Goal: Task Accomplishment & Management: Use online tool/utility

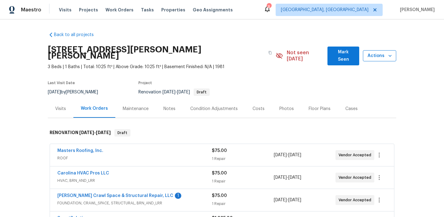
click at [389, 55] on icon "button" at bounding box center [390, 56] width 6 height 6
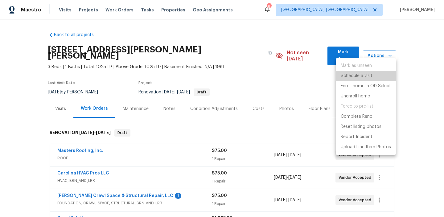
click at [366, 75] on p "Schedule a visit" at bounding box center [356, 76] width 32 height 6
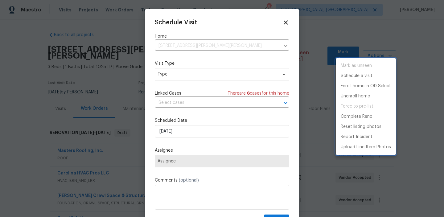
click at [211, 74] on div at bounding box center [222, 108] width 444 height 217
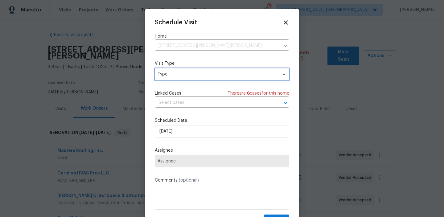
click at [210, 75] on span "Type" at bounding box center [217, 74] width 120 height 6
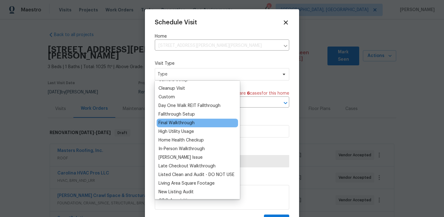
scroll to position [170, 0]
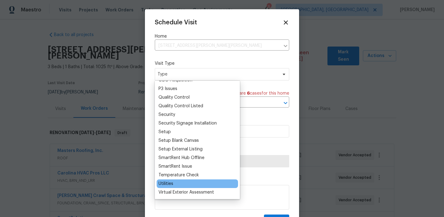
type input "u"
click at [184, 183] on div "Utilities" at bounding box center [196, 183] width 81 height 9
click at [179, 185] on div "Utilities" at bounding box center [196, 183] width 81 height 9
click at [163, 185] on div "Utilities" at bounding box center [165, 184] width 15 height 6
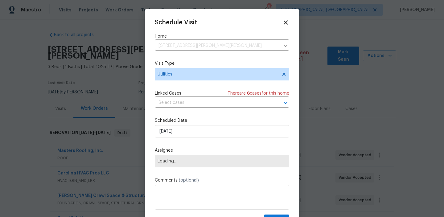
click at [206, 97] on div "Linked Cases There are 6 case s for this home ​" at bounding box center [222, 98] width 134 height 17
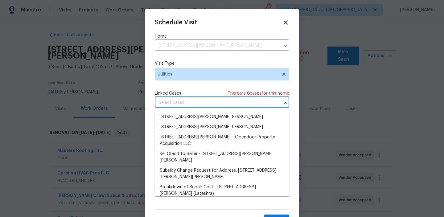
click at [205, 101] on input "text" at bounding box center [213, 103] width 117 height 10
click at [211, 77] on span "Utilities" at bounding box center [217, 74] width 120 height 6
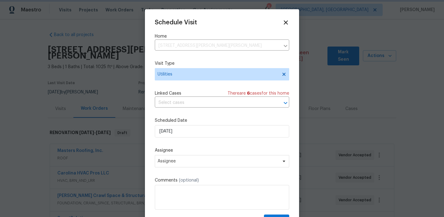
click at [207, 32] on div "Schedule Visit Home [STREET_ADDRESS][PERSON_NAME][PERSON_NAME] ​ Visit Type Uti…" at bounding box center [222, 122] width 134 height 207
click at [284, 27] on div "Schedule Visit Home [STREET_ADDRESS][PERSON_NAME][PERSON_NAME] ​ Visit Type Uti…" at bounding box center [222, 122] width 134 height 207
click at [286, 24] on icon at bounding box center [285, 22] width 7 height 7
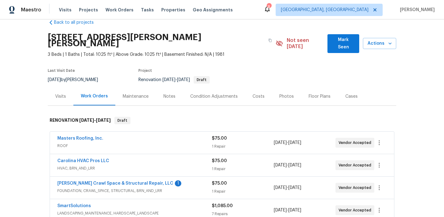
scroll to position [0, 0]
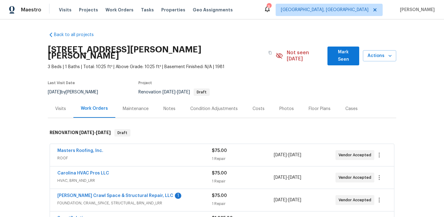
click at [59, 106] on div "Visits" at bounding box center [60, 109] width 11 height 6
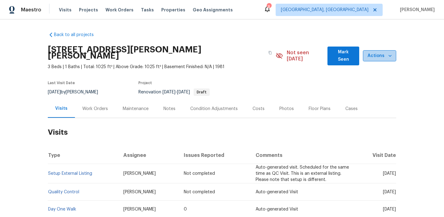
click at [392, 50] on button "Actions" at bounding box center [379, 55] width 33 height 11
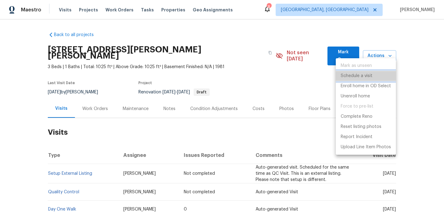
click at [376, 74] on li "Schedule a visit" at bounding box center [365, 76] width 60 height 10
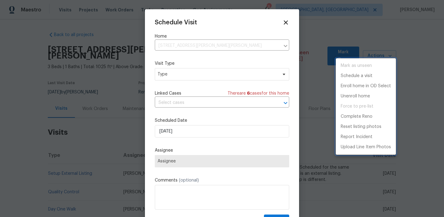
click at [242, 74] on div at bounding box center [222, 108] width 444 height 217
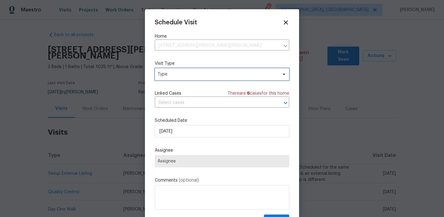
click at [242, 74] on span "Type" at bounding box center [217, 74] width 120 height 6
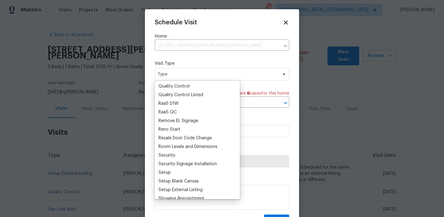
scroll to position [515, 0]
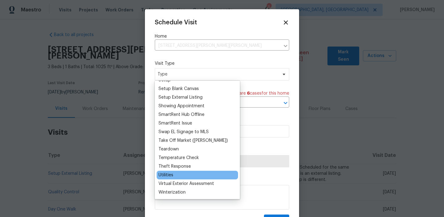
click at [185, 176] on div "Utilities" at bounding box center [196, 175] width 81 height 9
click at [167, 173] on div "Utilities" at bounding box center [165, 175] width 15 height 6
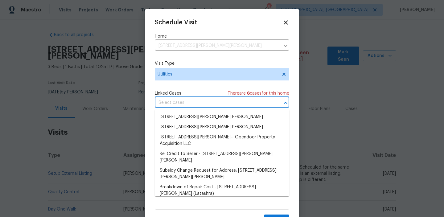
click at [175, 102] on input "text" at bounding box center [213, 103] width 117 height 10
click at [150, 89] on div "Schedule Visit Home [STREET_ADDRESS][PERSON_NAME][PERSON_NAME] ​ Visit Type Uti…" at bounding box center [222, 117] width 154 height 216
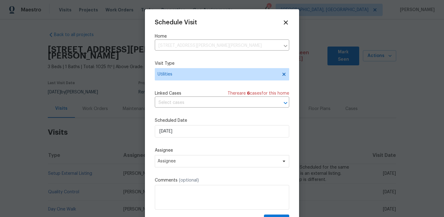
scroll to position [11, 0]
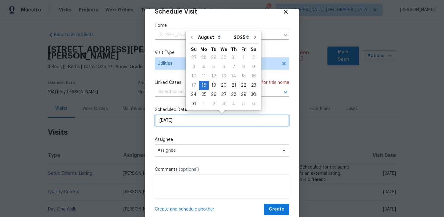
click at [201, 118] on input "[DATE]" at bounding box center [222, 120] width 134 height 12
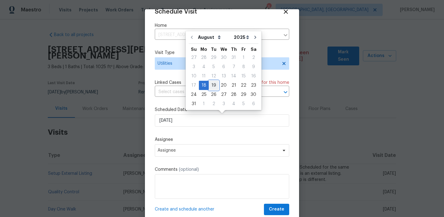
click at [211, 86] on div "19" at bounding box center [214, 85] width 10 height 9
type input "[DATE]"
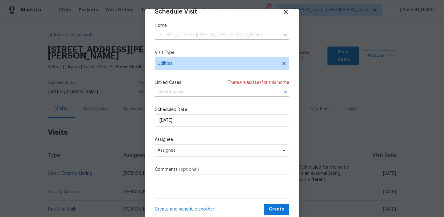
scroll to position [17, 0]
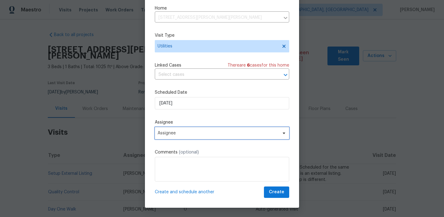
click at [190, 129] on span "Assignee" at bounding box center [222, 133] width 134 height 12
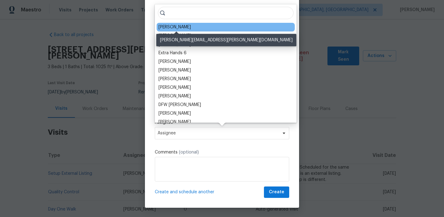
click at [186, 28] on div "[PERSON_NAME]" at bounding box center [174, 27] width 32 height 6
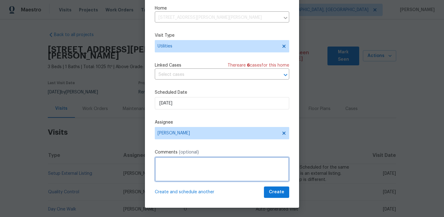
click at [184, 167] on textarea at bounding box center [222, 169] width 134 height 25
paste textarea "turn on the service -provider requested for Electric meter number - Checked in …"
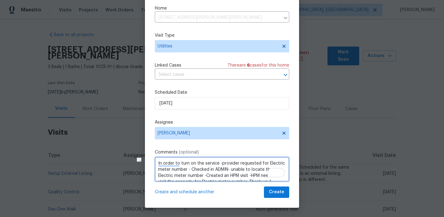
scroll to position [3, 0]
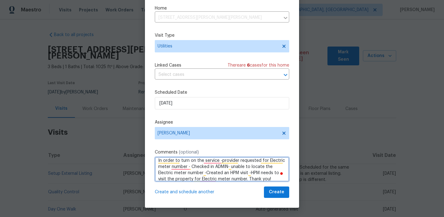
type textarea "In order to turn on the service -provider requested for Electric meter number -…"
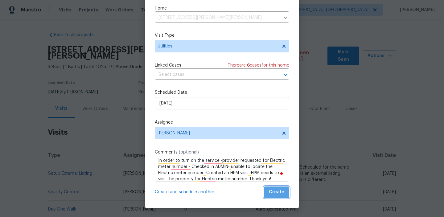
click at [277, 192] on span "Create" at bounding box center [276, 192] width 15 height 8
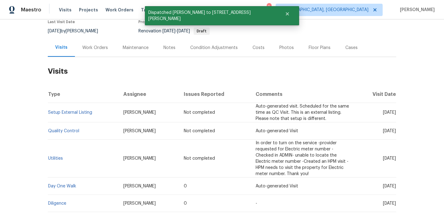
scroll to position [71, 0]
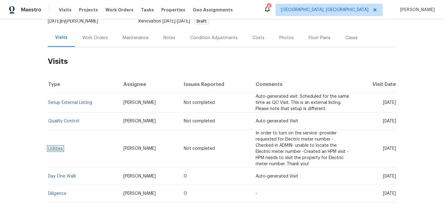
click at [55, 146] on link "Utilities" at bounding box center [55, 148] width 15 height 4
